Goal: Task Accomplishment & Management: Complete application form

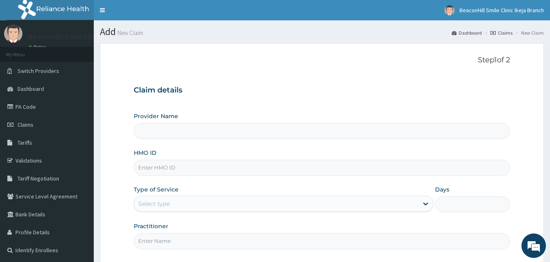
click at [279, 167] on input "HMO ID" at bounding box center [322, 168] width 377 height 16
type input "Beaconhill Smile Clinic - Ikeja"
type input "t"
type input "TSM/10026/A"
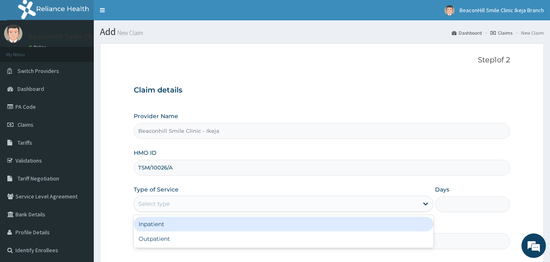
click at [230, 196] on div "Select type" at bounding box center [284, 204] width 300 height 16
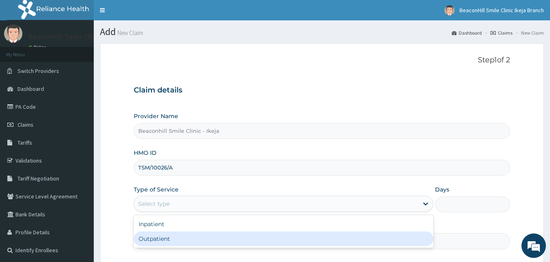
click at [251, 243] on div "Outpatient" at bounding box center [284, 239] width 300 height 15
type input "1"
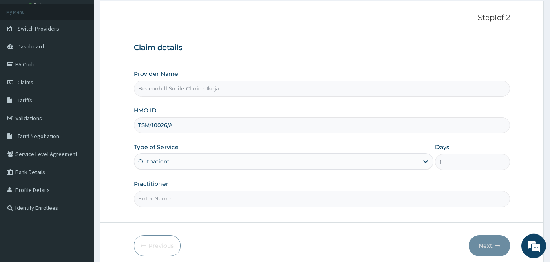
scroll to position [76, 0]
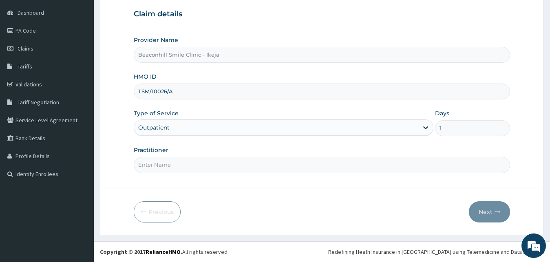
click at [265, 163] on input "Practitioner" at bounding box center [322, 165] width 377 height 16
type input "DR MIKE"
click at [493, 211] on button "Next" at bounding box center [489, 212] width 41 height 21
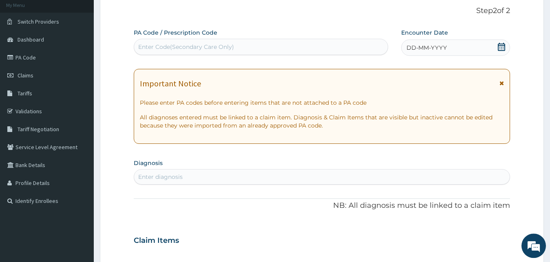
scroll to position [35, 0]
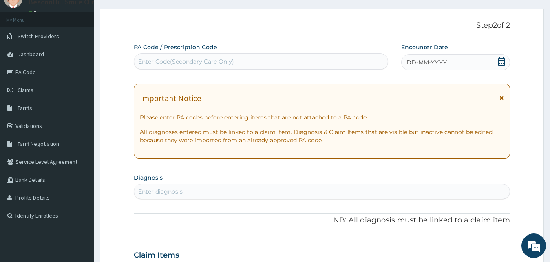
click at [252, 61] on div "Enter Code(Secondary Care Only)" at bounding box center [261, 61] width 254 height 13
paste input "PA/30BB65"
type input "PA/30BB65"
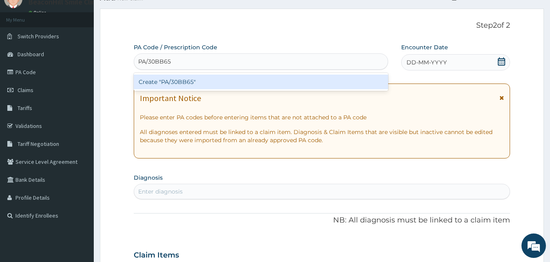
click at [237, 78] on div "Create "PA/30BB65"" at bounding box center [261, 82] width 255 height 15
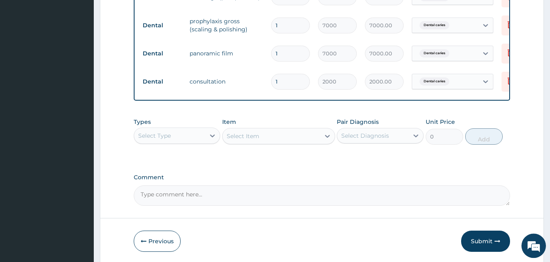
scroll to position [379, 0]
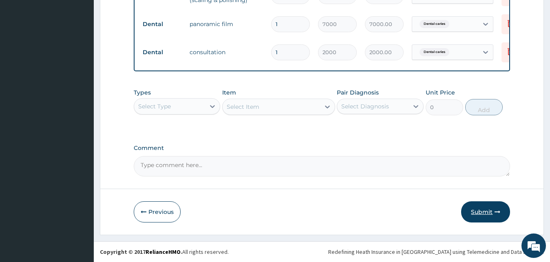
click at [481, 209] on button "Submit" at bounding box center [485, 212] width 49 height 21
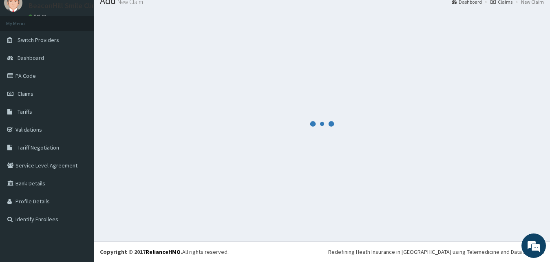
scroll to position [31, 0]
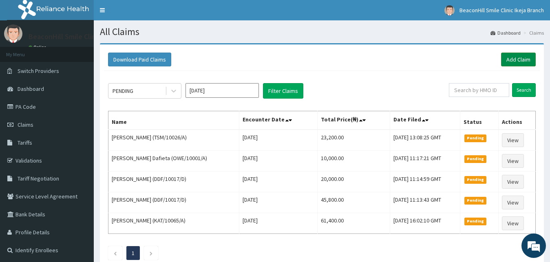
click at [517, 59] on link "Add Claim" at bounding box center [518, 60] width 35 height 14
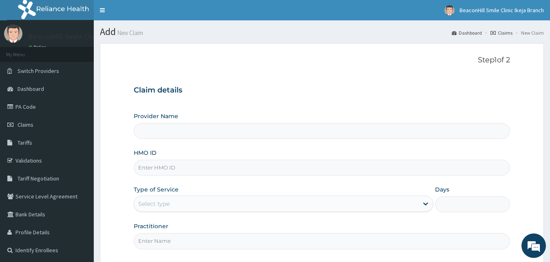
type input "Beaconhill Smile Clinic - Ikeja"
click at [241, 166] on input "HMO ID" at bounding box center [322, 168] width 377 height 16
type input "ISL/10021/A"
click at [248, 202] on div "Select type" at bounding box center [276, 203] width 285 height 13
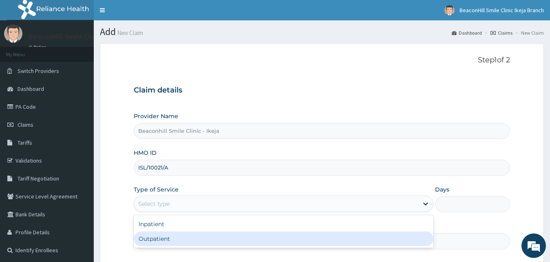
click at [259, 241] on div "Outpatient" at bounding box center [284, 239] width 300 height 15
type input "1"
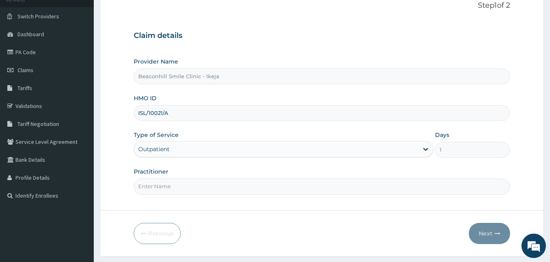
scroll to position [76, 0]
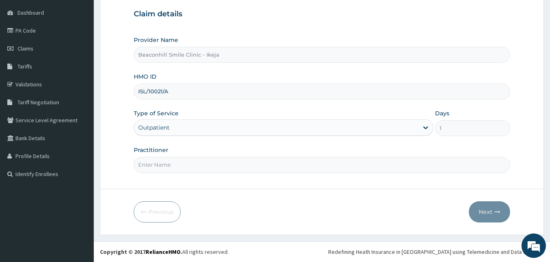
click at [296, 164] on input "Practitioner" at bounding box center [322, 165] width 377 height 16
type input "[PERSON_NAME]"
click at [477, 214] on button "Next" at bounding box center [489, 212] width 41 height 21
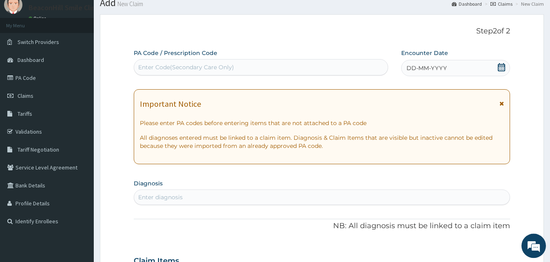
scroll to position [0, 0]
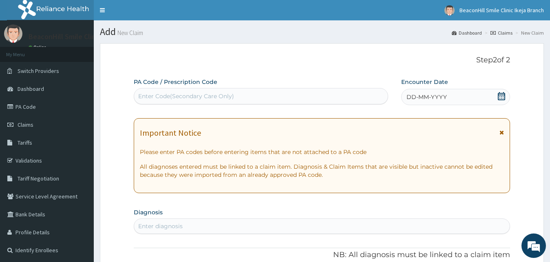
click at [247, 95] on div "Enter Code(Secondary Care Only)" at bounding box center [261, 96] width 254 height 13
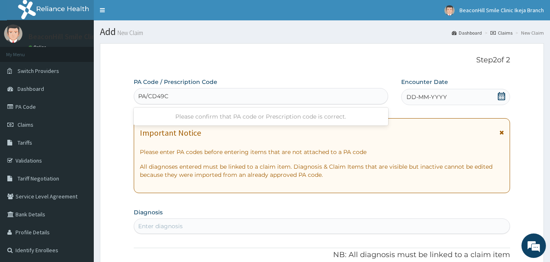
type input "PA/CD49CB"
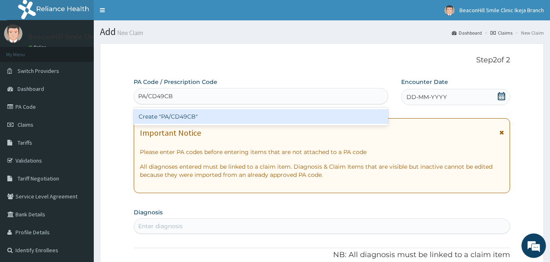
click at [215, 120] on div "Create "PA/CD49CB"" at bounding box center [261, 116] width 255 height 15
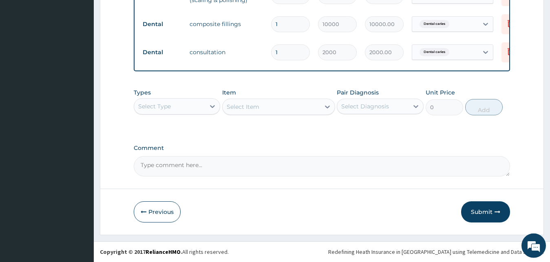
scroll to position [379, 0]
click at [472, 210] on button "Submit" at bounding box center [485, 212] width 49 height 21
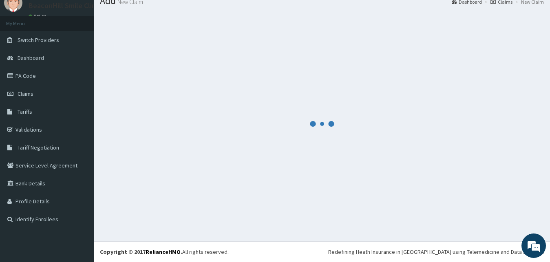
scroll to position [31, 0]
